Goal: Transaction & Acquisition: Purchase product/service

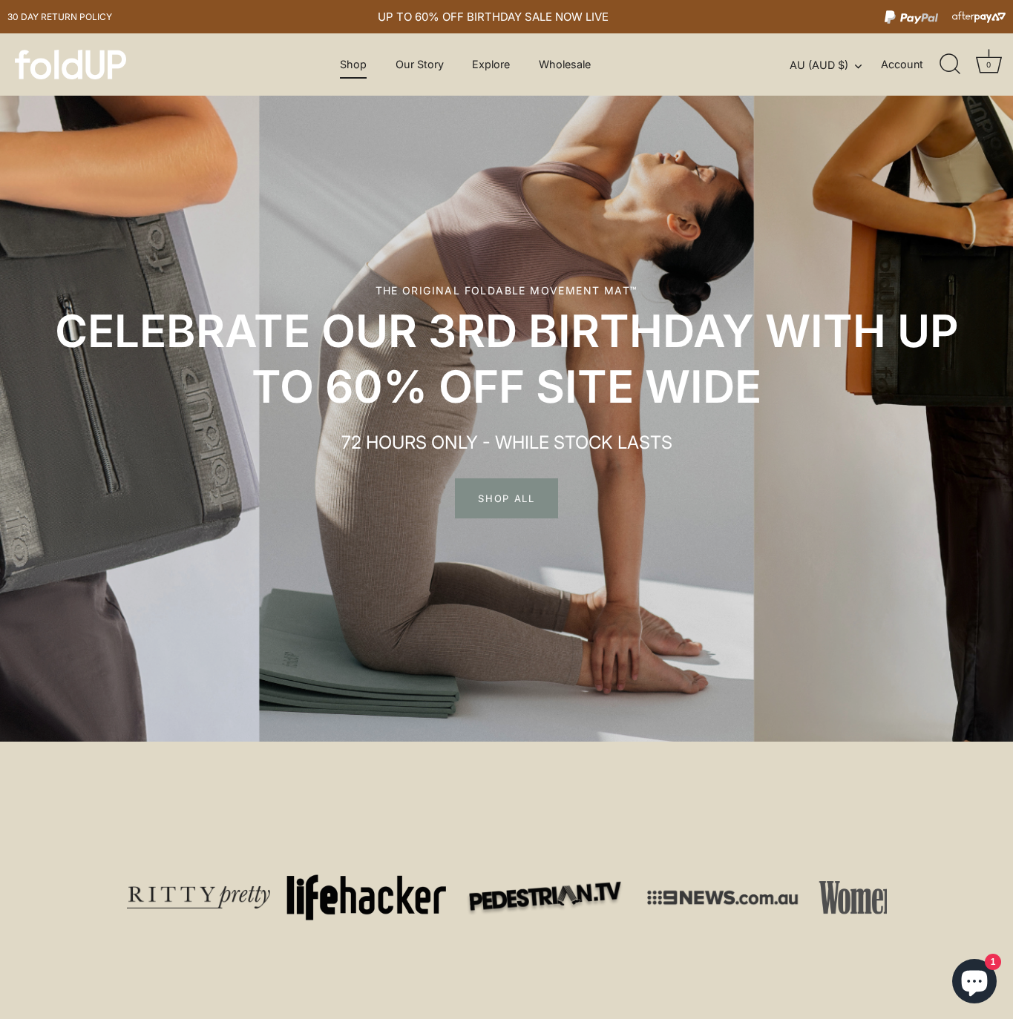
click at [358, 57] on link "Shop" at bounding box center [353, 64] width 53 height 28
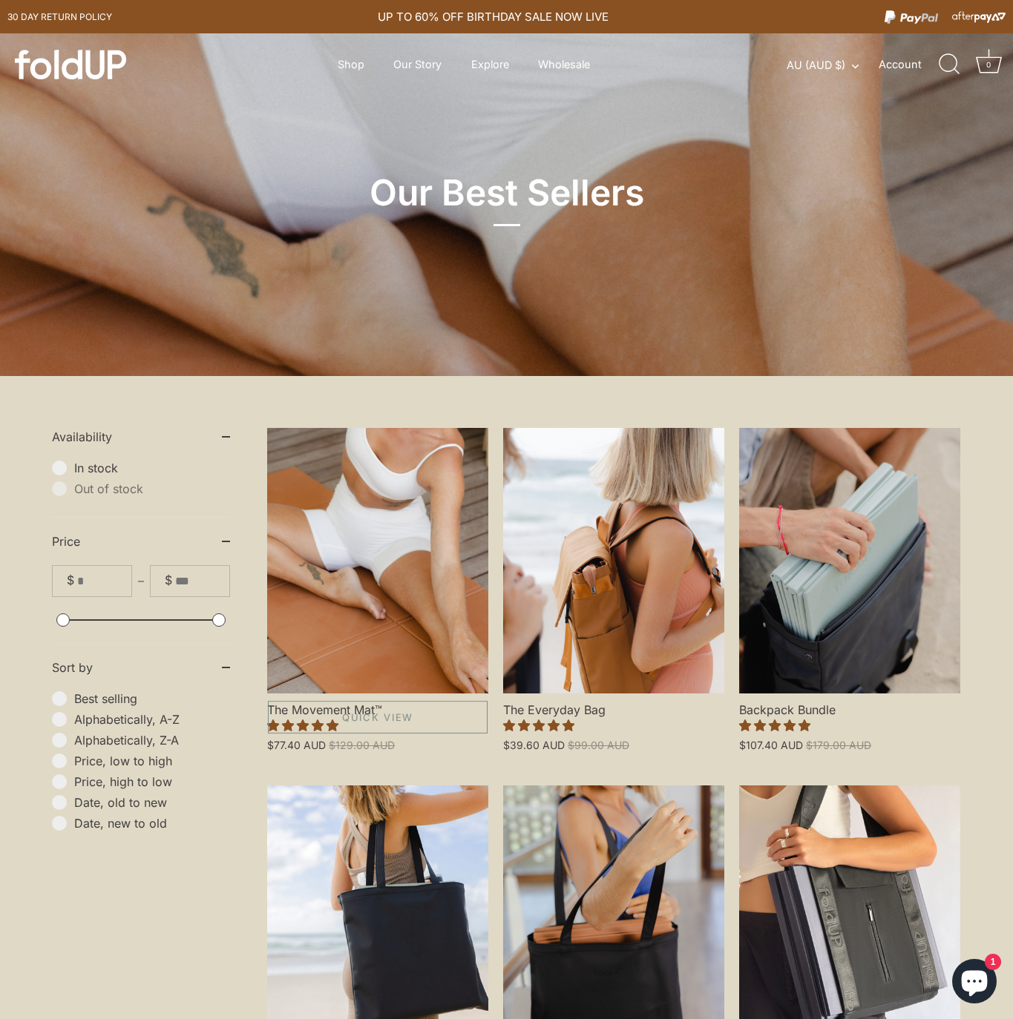
click at [402, 465] on link "The Movement Mat™" at bounding box center [377, 561] width 221 height 266
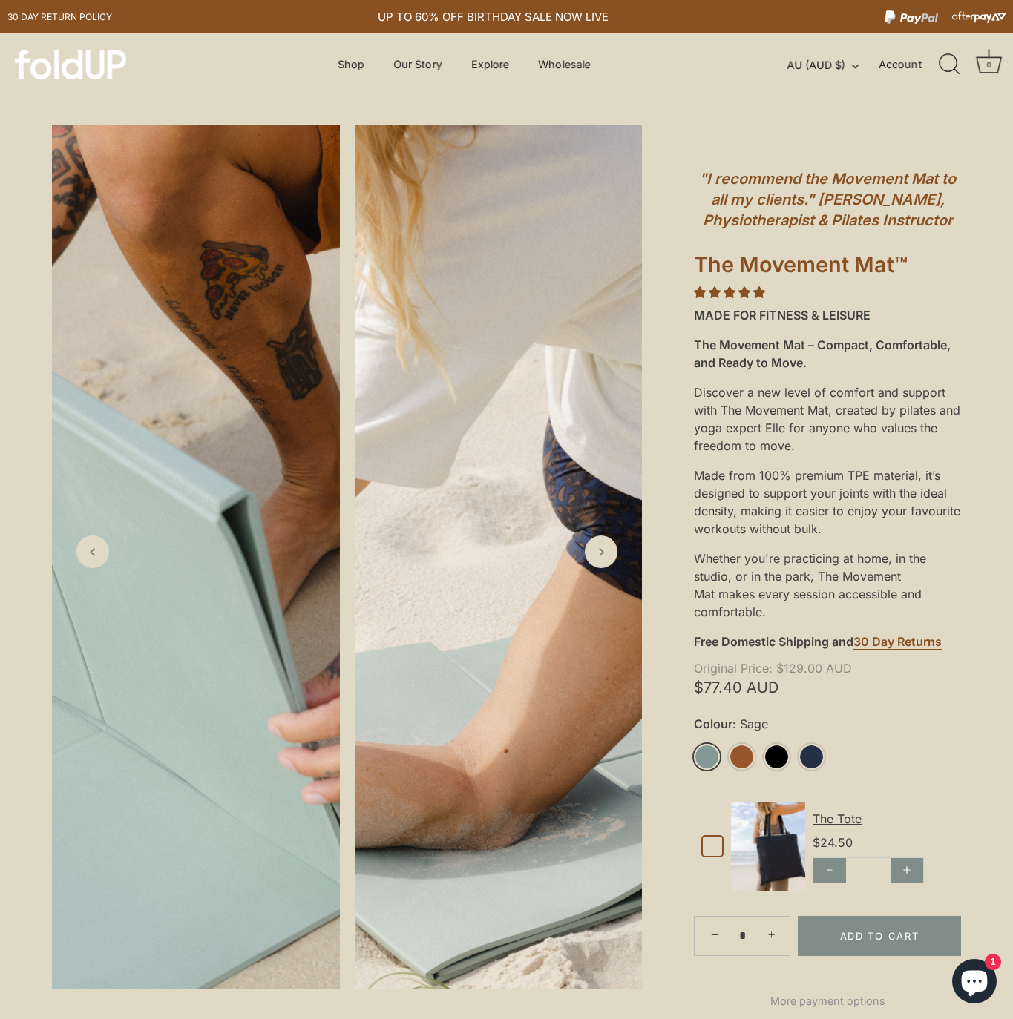
click at [177, 324] on img at bounding box center [196, 557] width 288 height 864
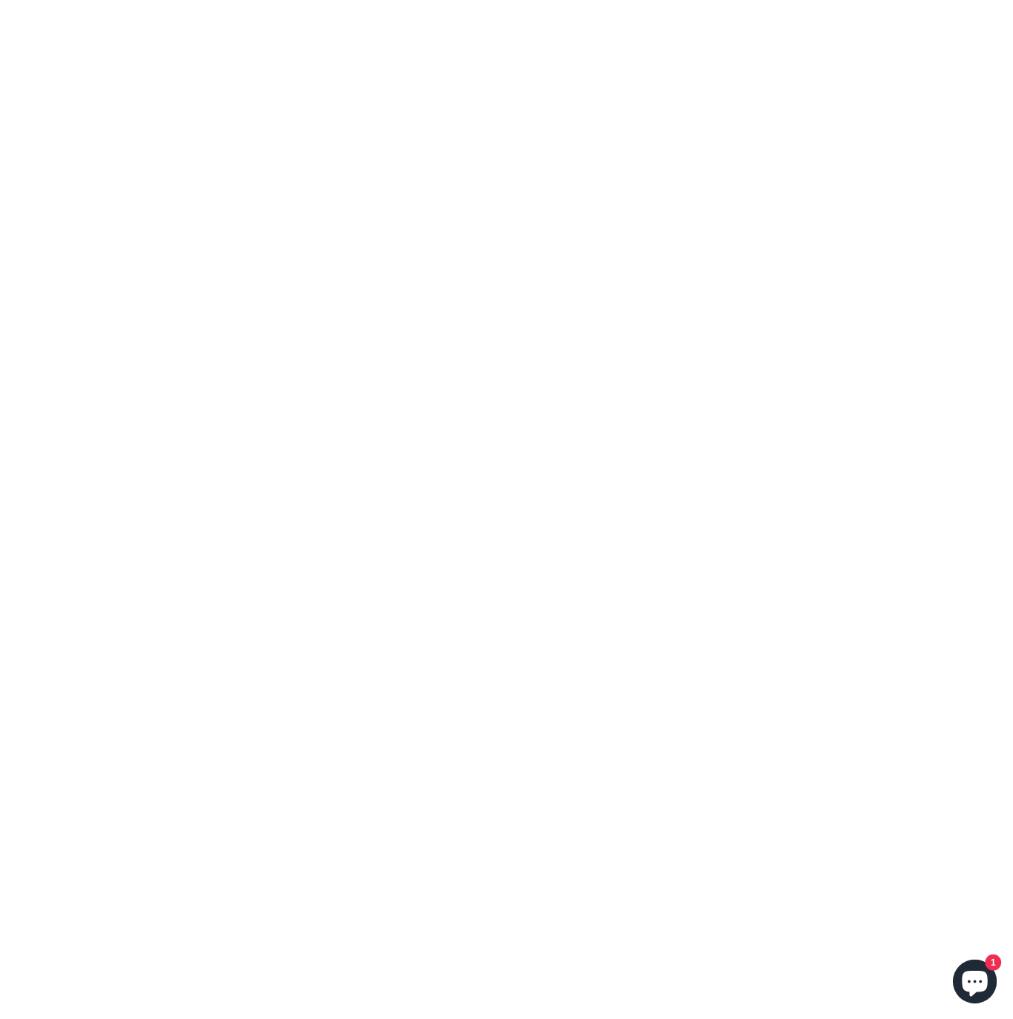
scroll to position [12243, 0]
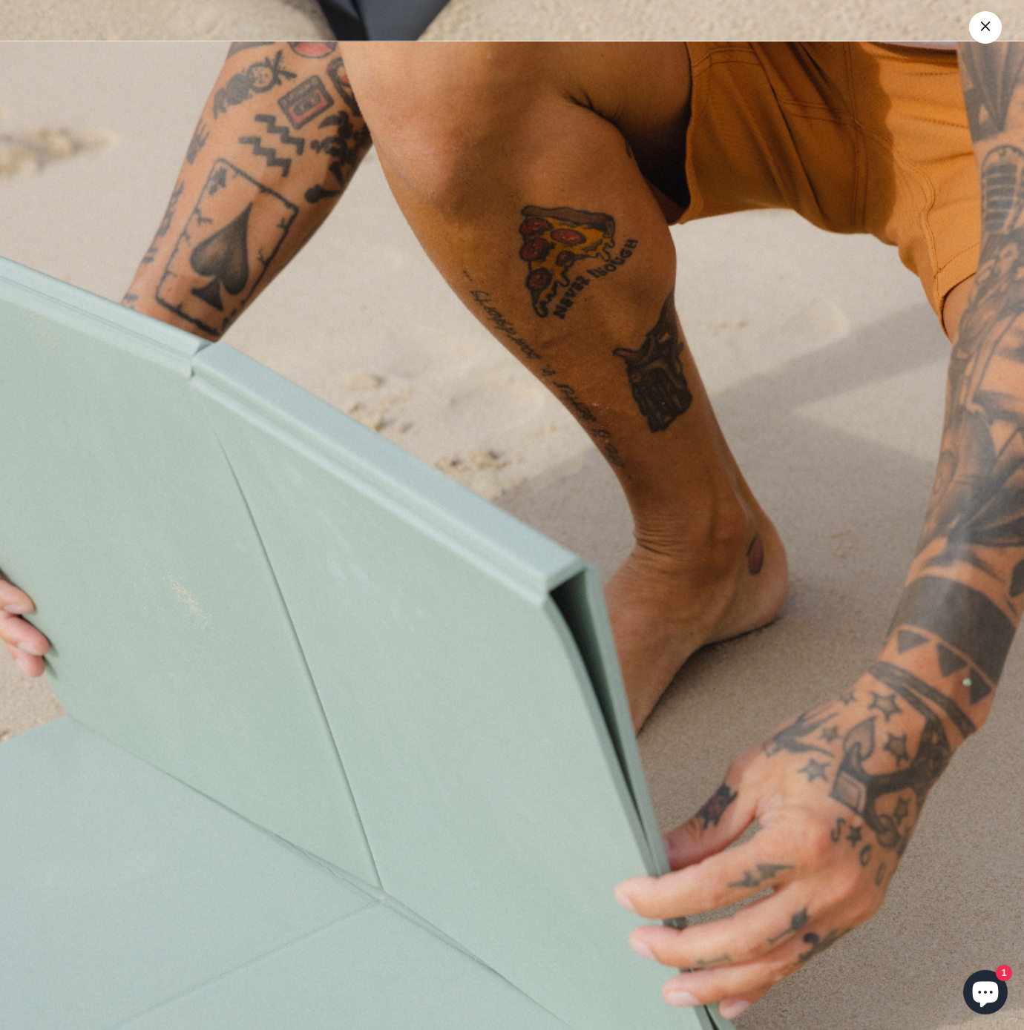
click at [215, 247] on img at bounding box center [512, 656] width 1024 height 1228
click at [981, 30] on link "×" at bounding box center [985, 27] width 33 height 33
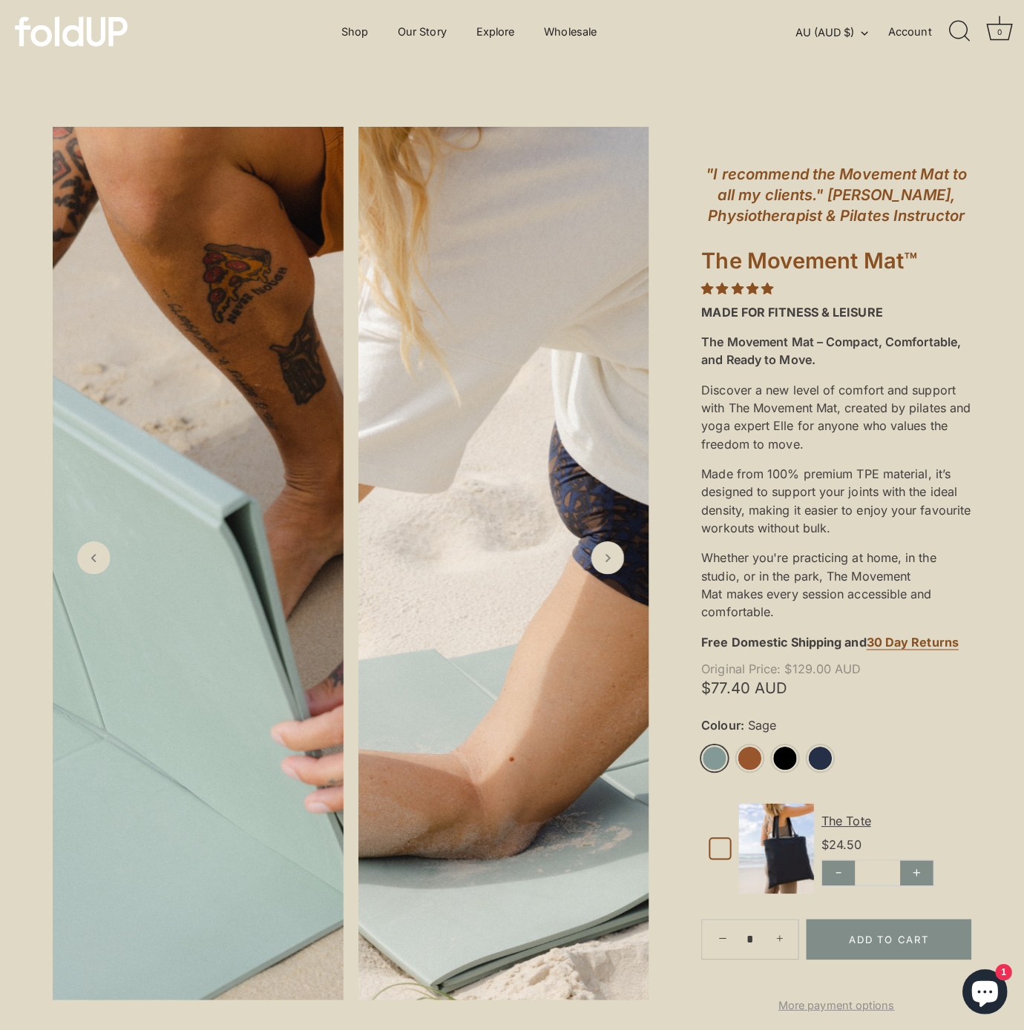
scroll to position [0, 0]
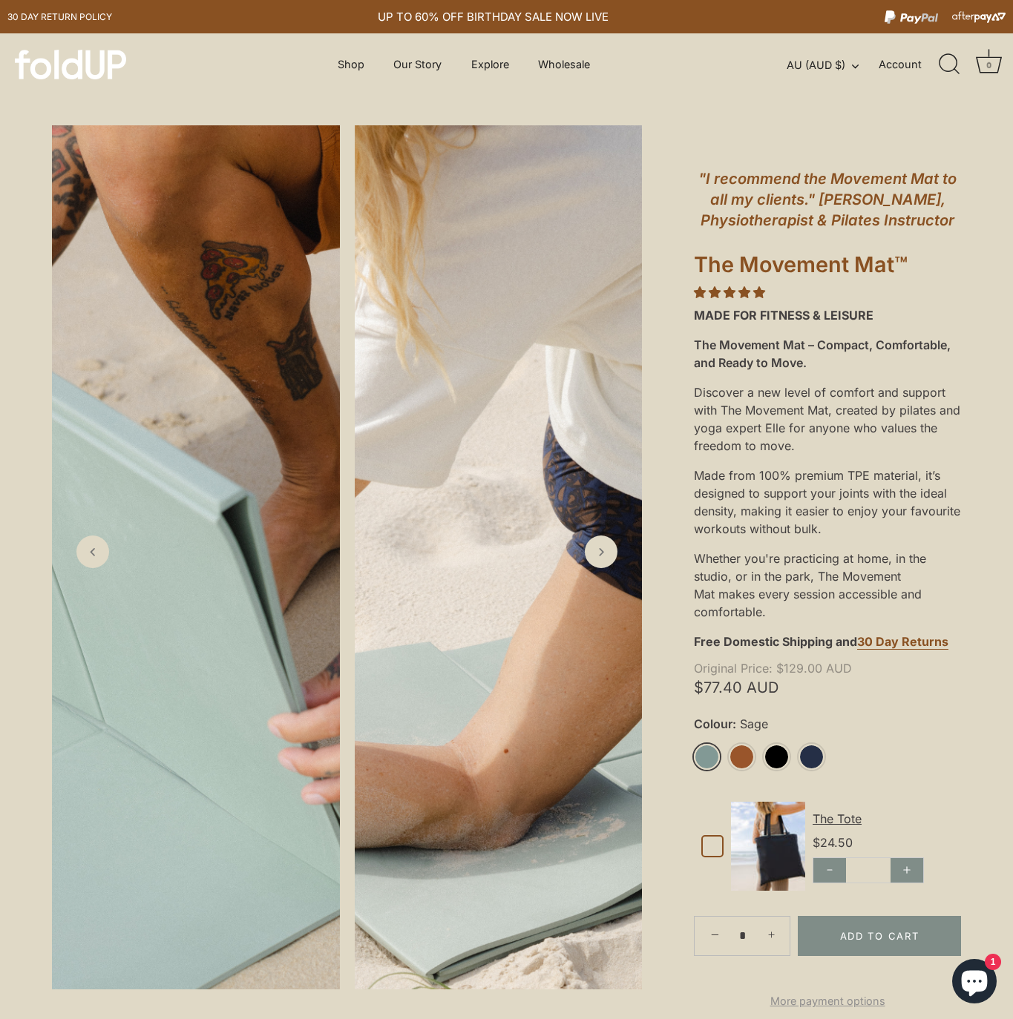
click at [400, 431] on img at bounding box center [499, 557] width 288 height 864
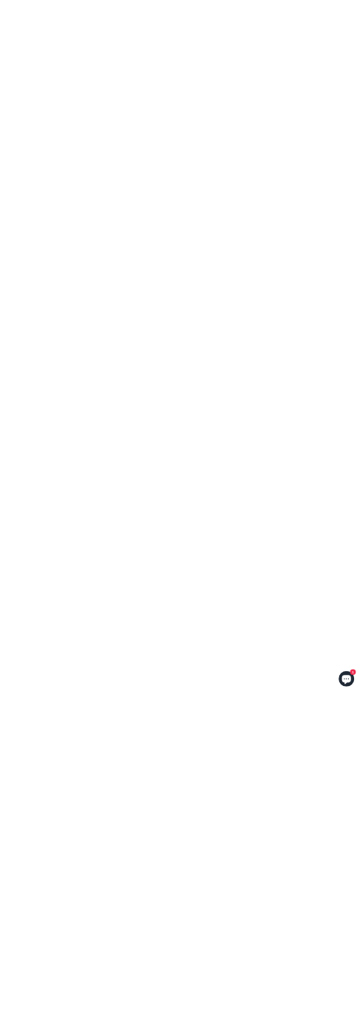
scroll to position [13458, 0]
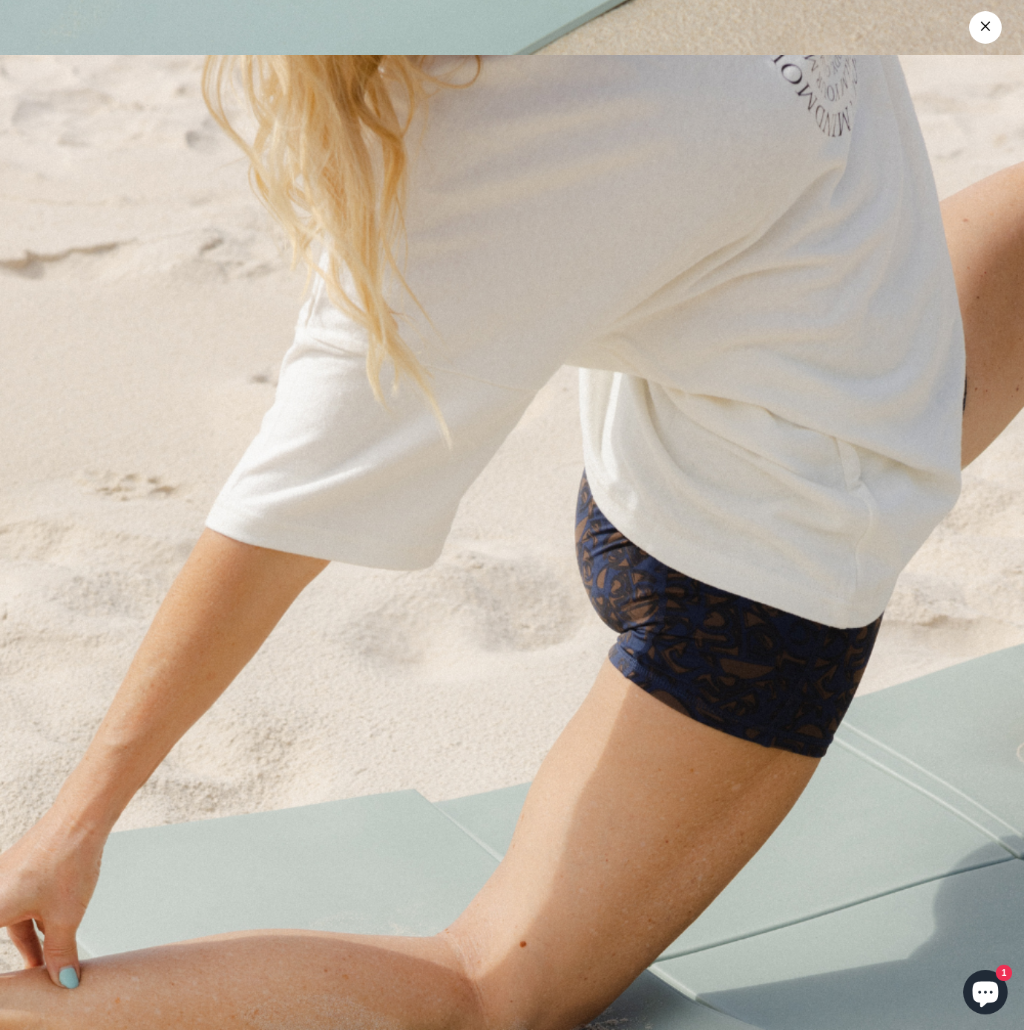
click at [977, 36] on link "×" at bounding box center [985, 27] width 33 height 33
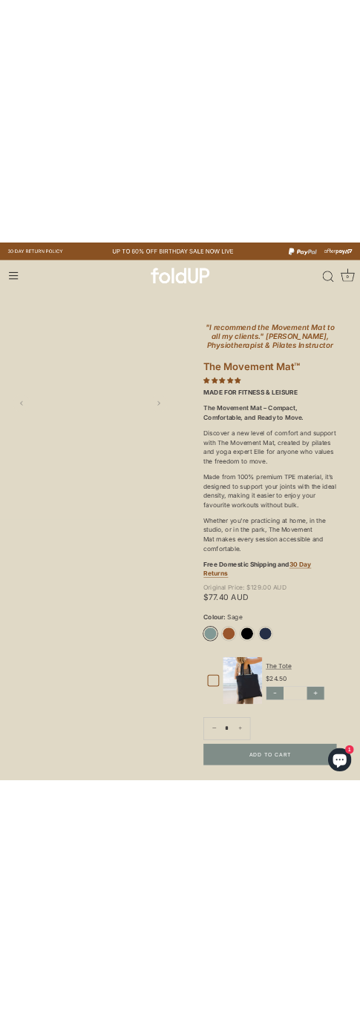
scroll to position [8601, 0]
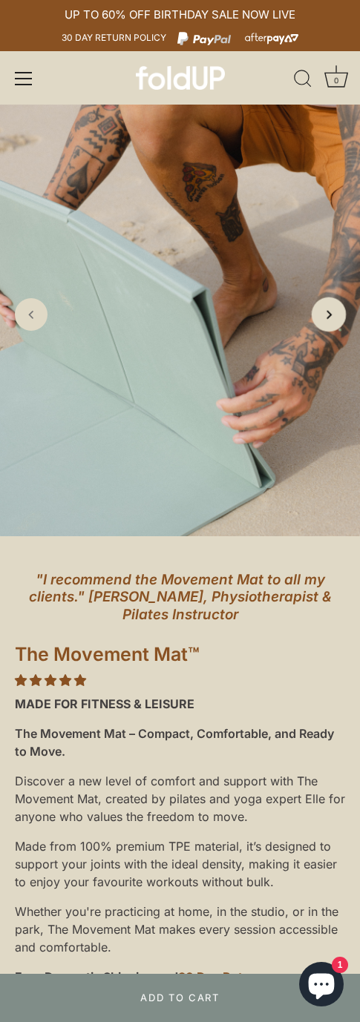
click at [329, 323] on link "Next slide" at bounding box center [329, 314] width 35 height 35
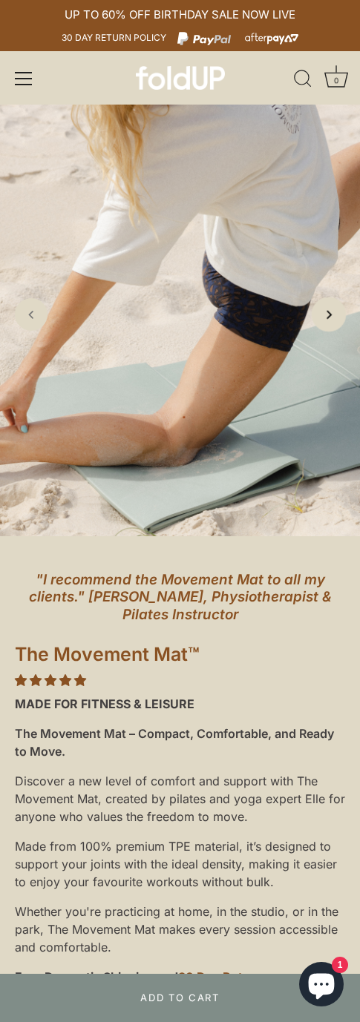
click at [329, 323] on link "Next slide" at bounding box center [329, 314] width 35 height 35
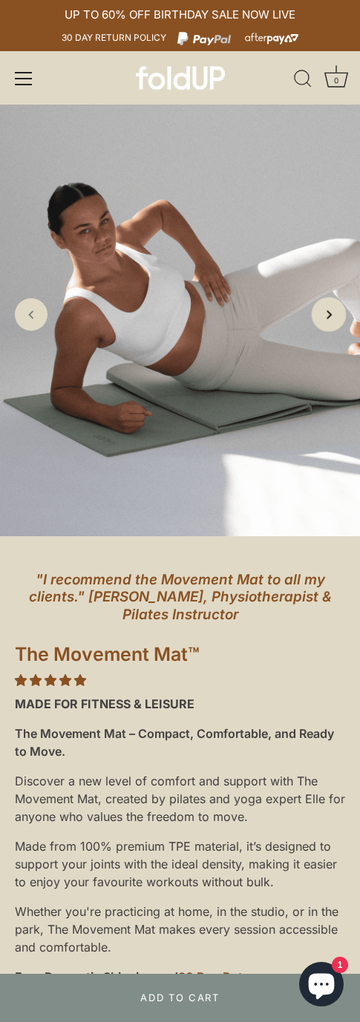
click at [329, 323] on link "Next slide" at bounding box center [329, 314] width 35 height 35
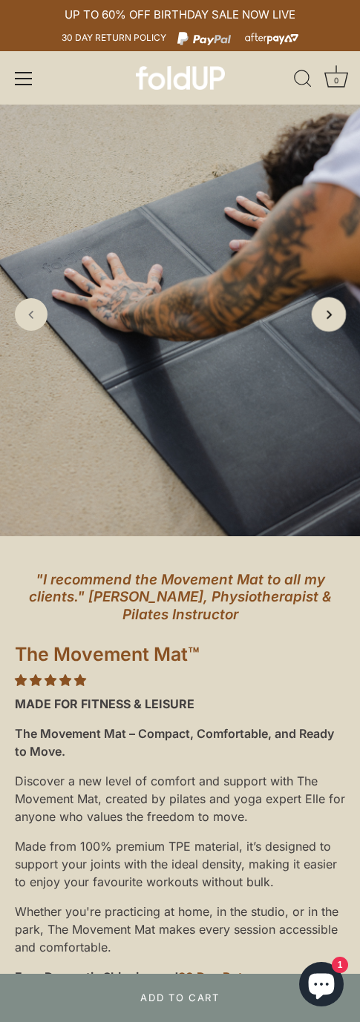
click at [329, 323] on link "Next slide" at bounding box center [329, 314] width 35 height 35
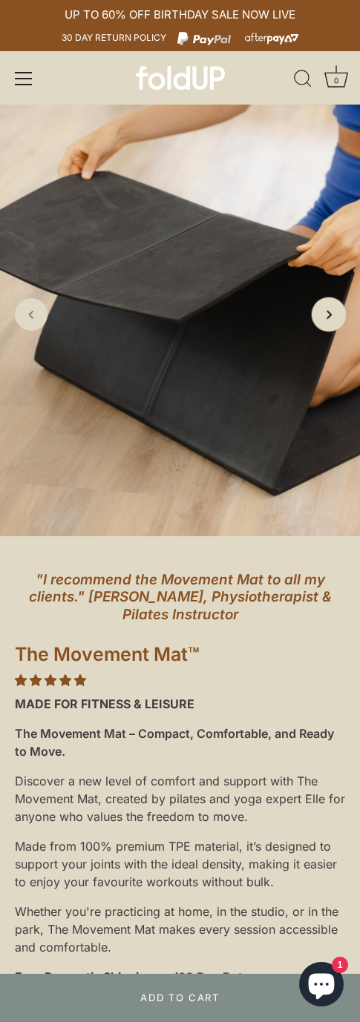
click at [329, 323] on link "Next slide" at bounding box center [329, 314] width 35 height 35
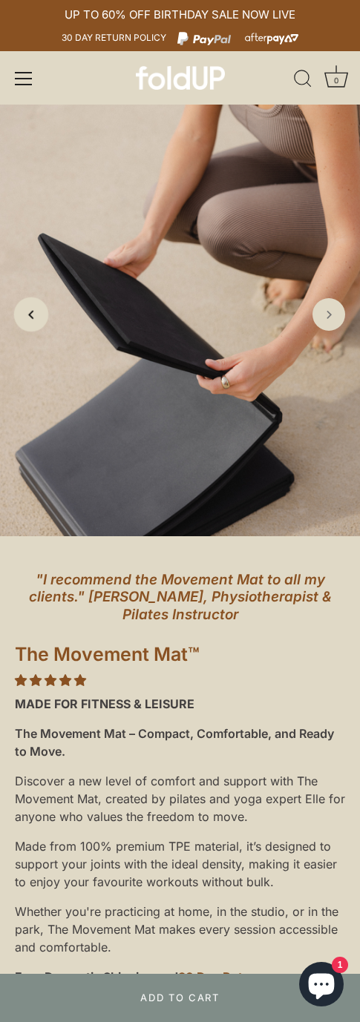
click at [30, 315] on icon "Previous slide" at bounding box center [31, 314] width 16 height 16
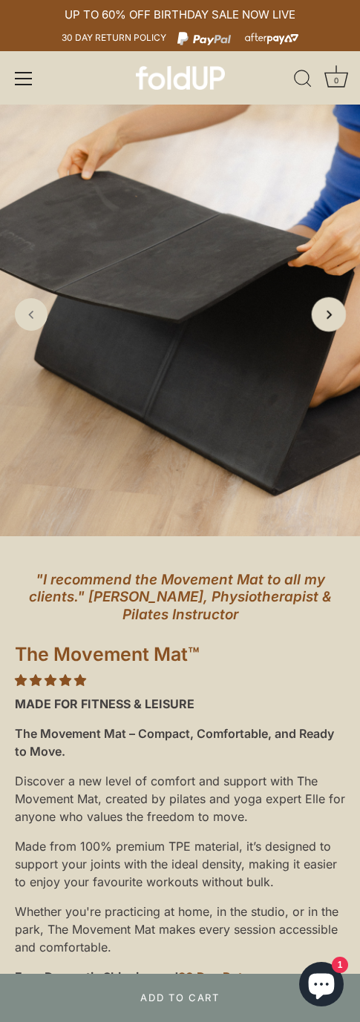
click at [340, 315] on link "Next slide" at bounding box center [329, 314] width 35 height 35
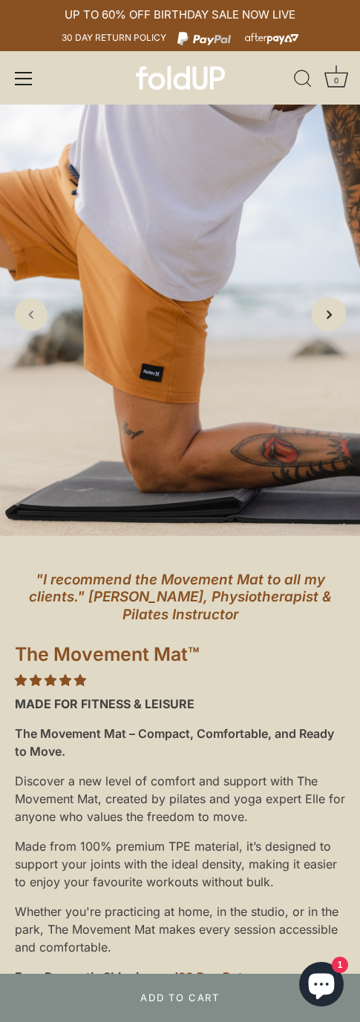
click at [341, 315] on link "Next slide" at bounding box center [329, 314] width 35 height 35
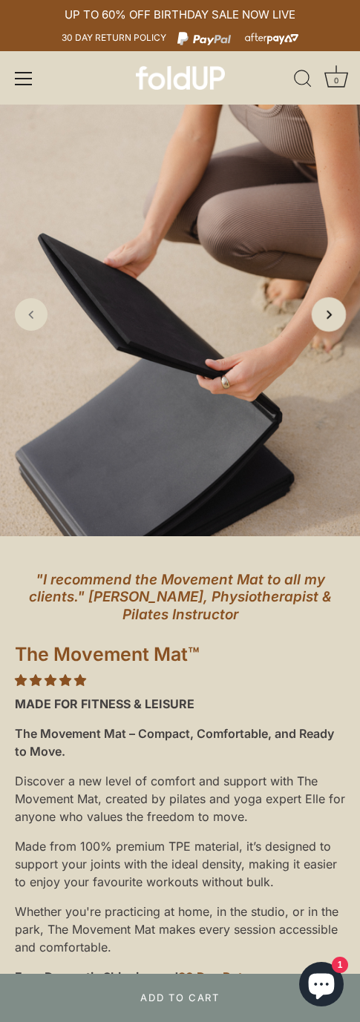
click at [341, 315] on link "Next slide" at bounding box center [329, 314] width 35 height 35
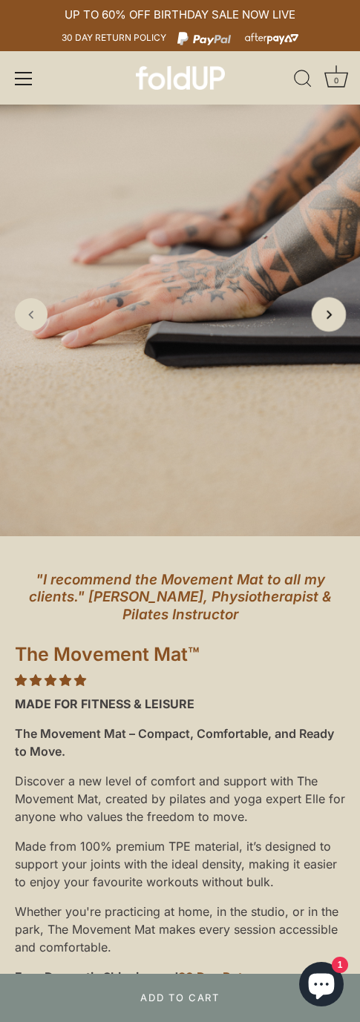
click at [341, 315] on link "Next slide" at bounding box center [329, 314] width 35 height 35
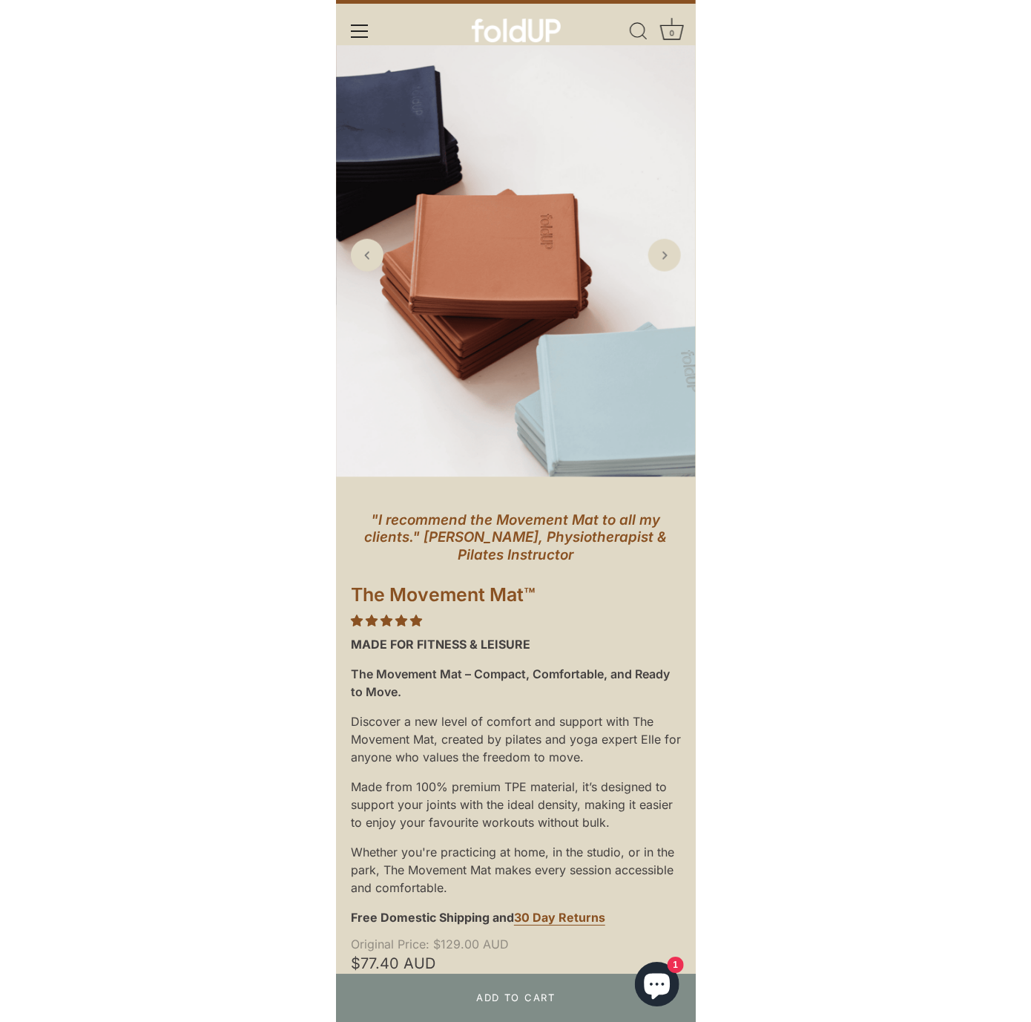
scroll to position [70, 0]
